Goal: Navigation & Orientation: Understand site structure

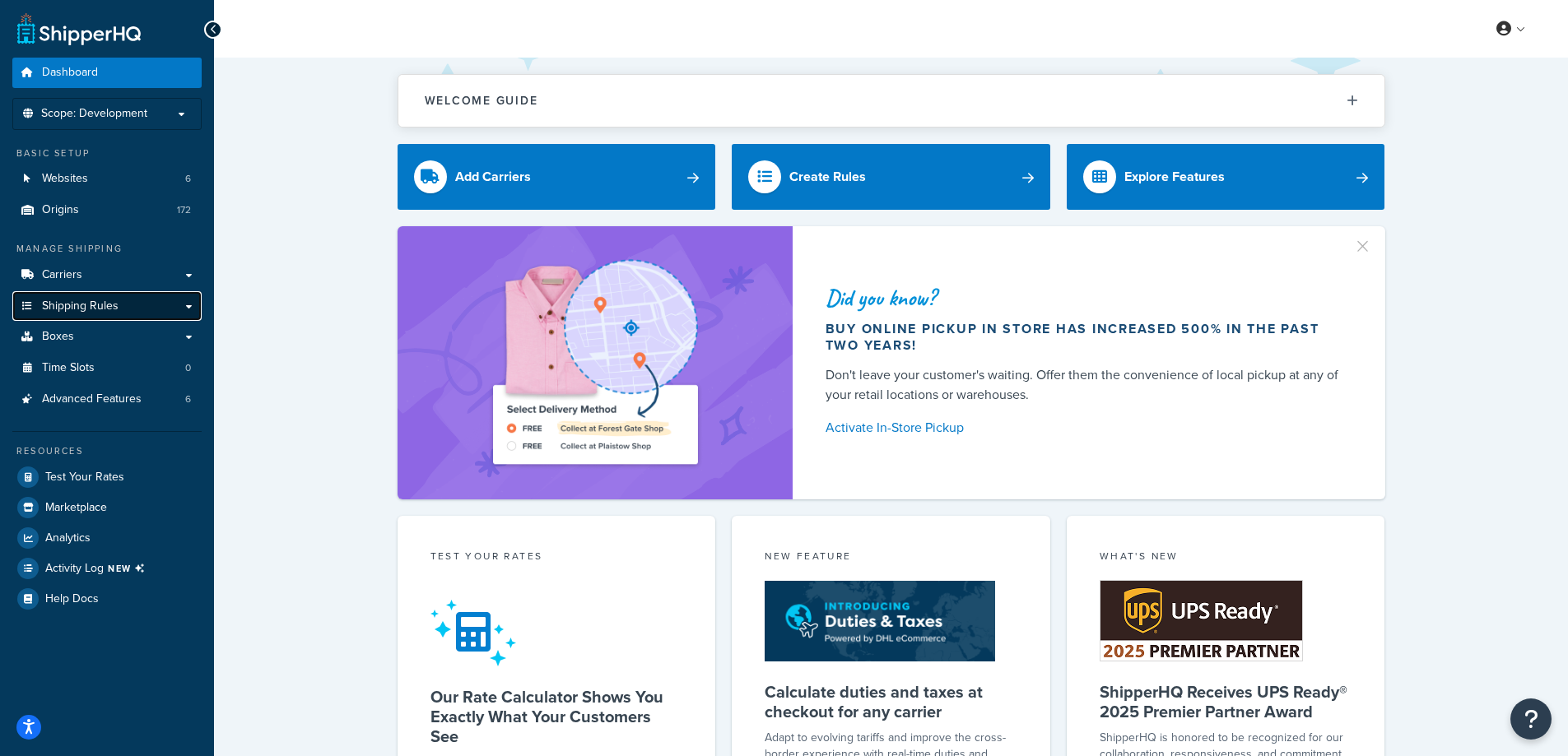
click at [107, 303] on span "Shipping Rules" at bounding box center [80, 306] width 76 height 14
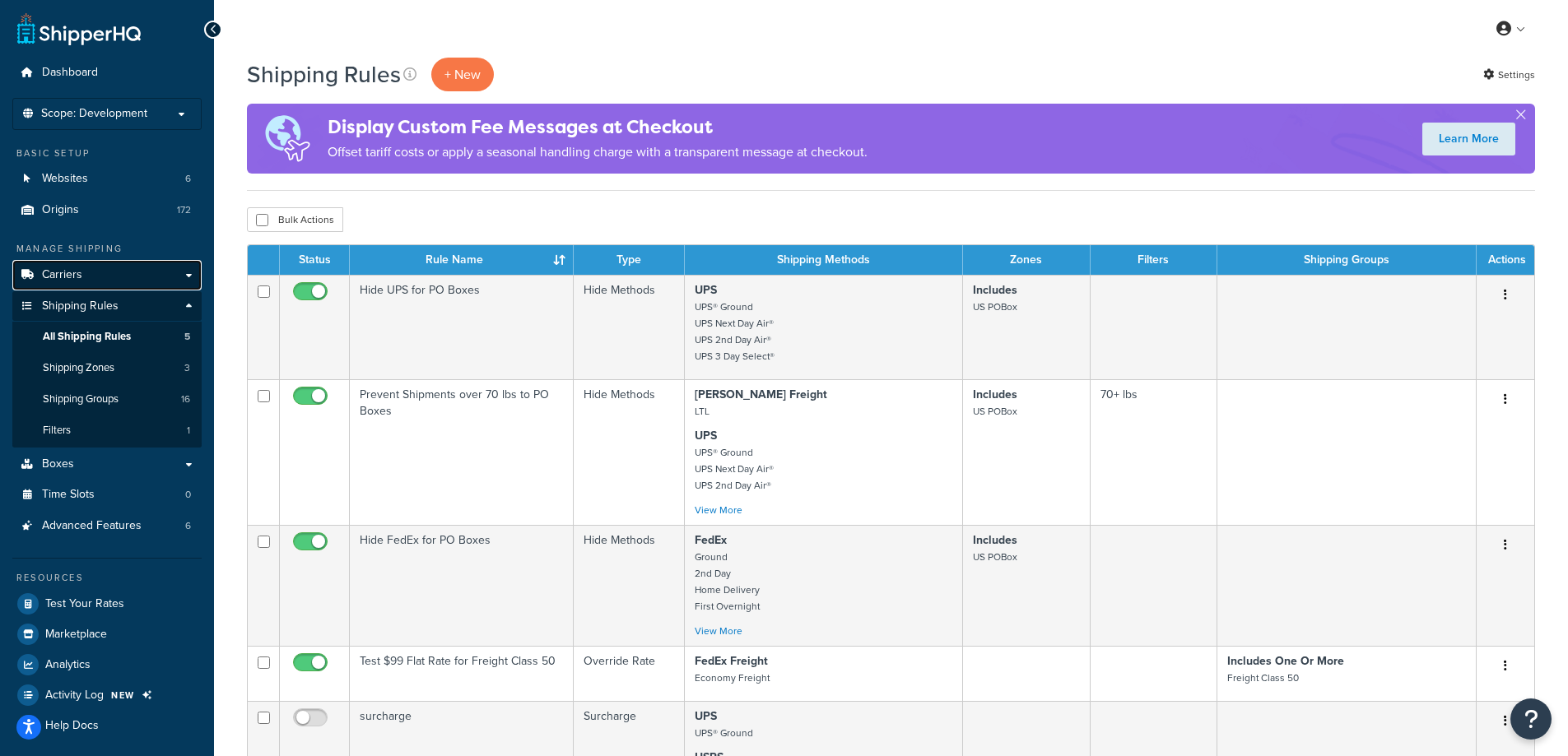
click at [79, 279] on span "Carriers" at bounding box center [62, 276] width 40 height 14
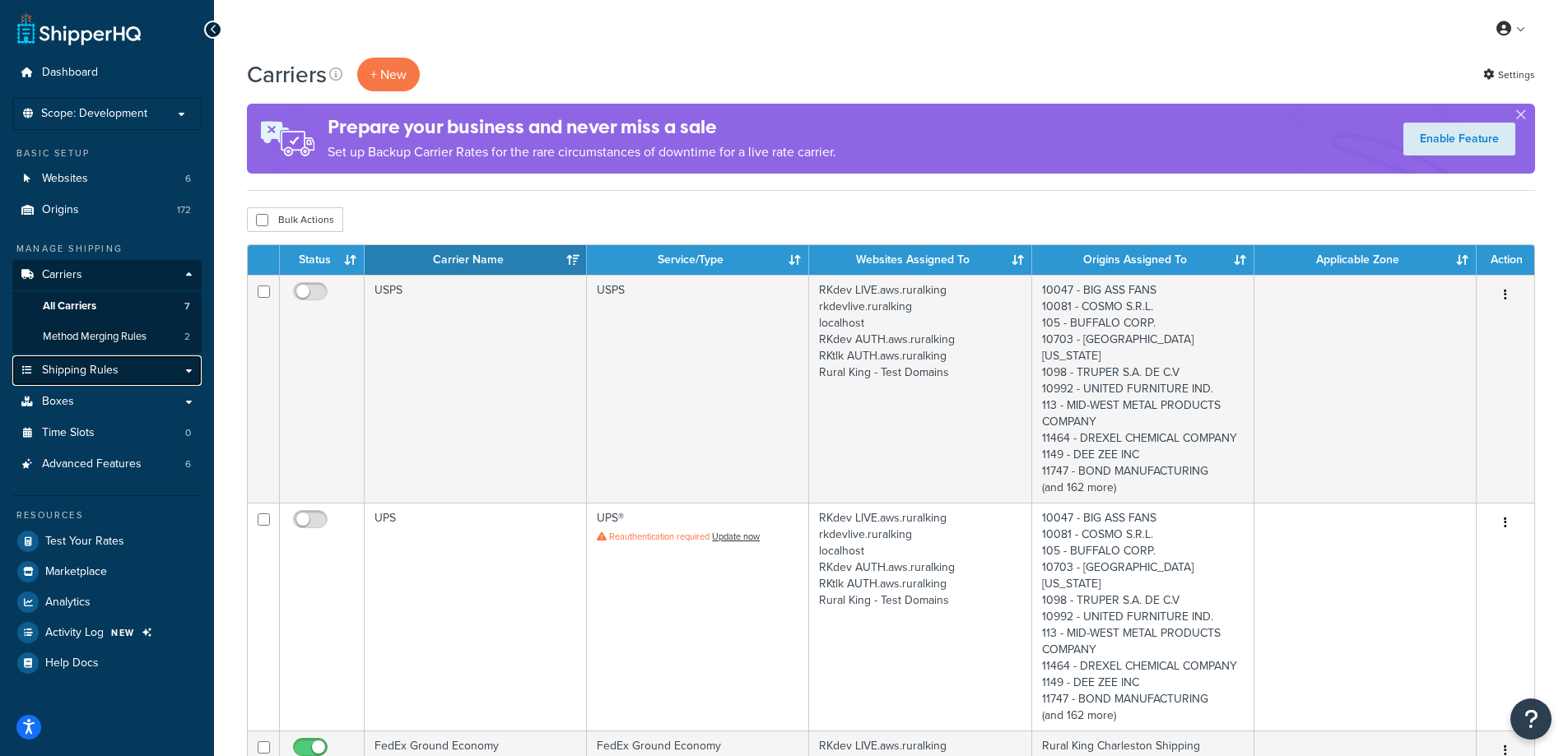
click at [118, 377] on link "Shipping Rules" at bounding box center [107, 370] width 189 height 30
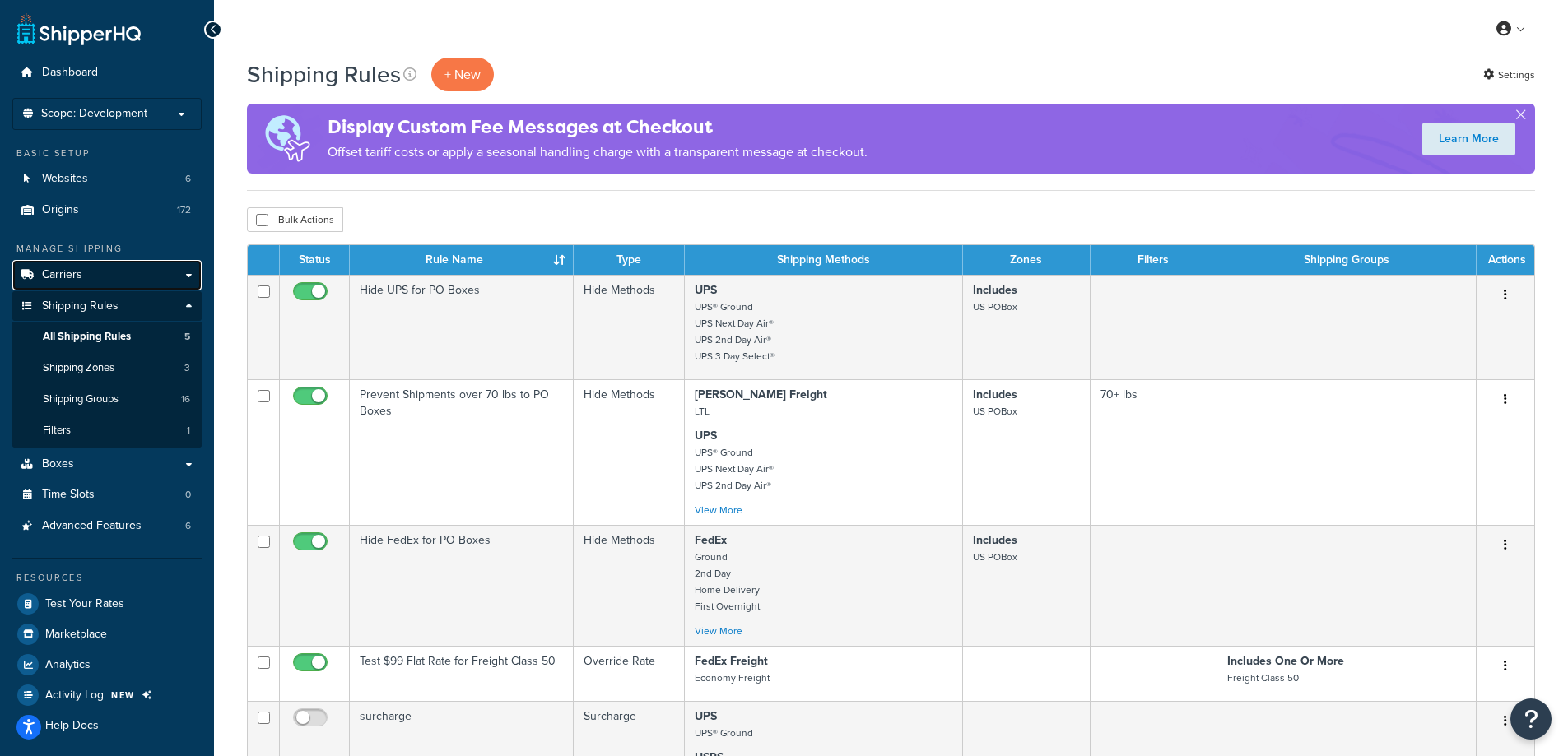
click at [121, 276] on link "Carriers" at bounding box center [107, 275] width 189 height 30
